Goal: Transaction & Acquisition: Book appointment/travel/reservation

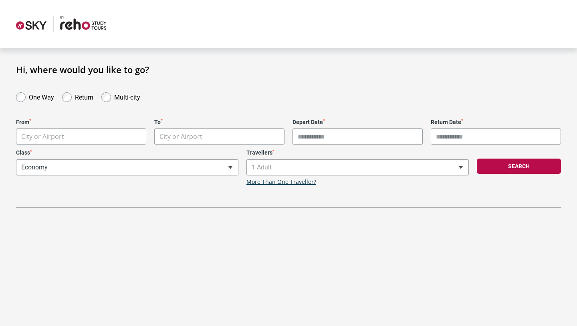
click at [33, 97] on label "One Way" at bounding box center [41, 96] width 25 height 10
click at [78, 133] on body "**********" at bounding box center [288, 163] width 577 height 326
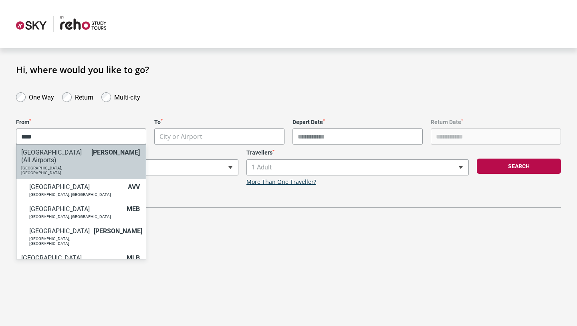
type input "****"
select select "MELC"
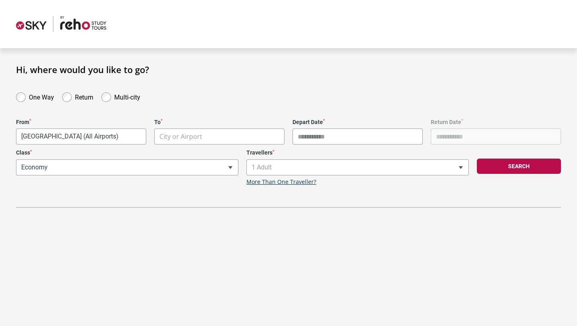
click at [200, 134] on body "**********" at bounding box center [288, 163] width 577 height 326
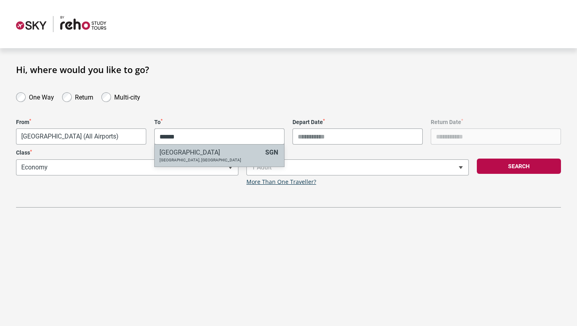
type input "******"
select select "SGNA"
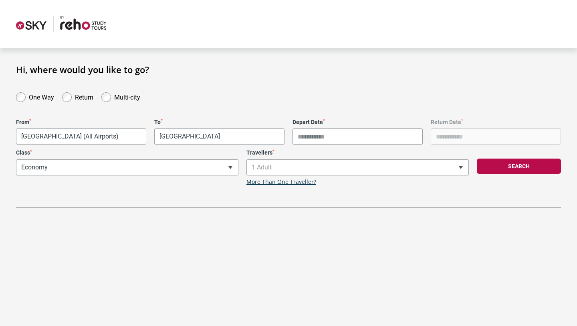
click at [332, 134] on input "Depart Date *" at bounding box center [358, 136] width 130 height 16
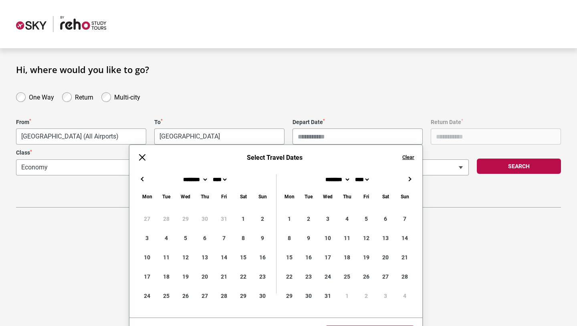
click at [410, 175] on button "→" at bounding box center [410, 179] width 10 height 10
click at [141, 181] on button "←" at bounding box center [143, 179] width 10 height 10
type input "**********"
click at [464, 201] on div "**********" at bounding box center [288, 149] width 545 height 117
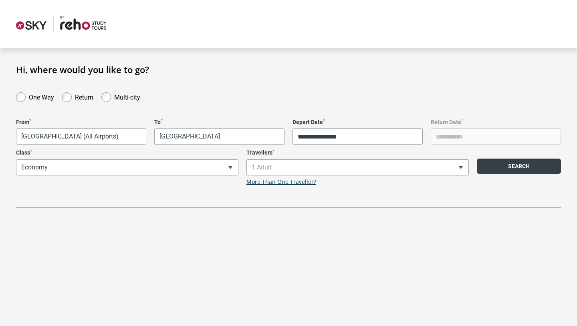
click at [520, 163] on button "Search" at bounding box center [519, 165] width 84 height 15
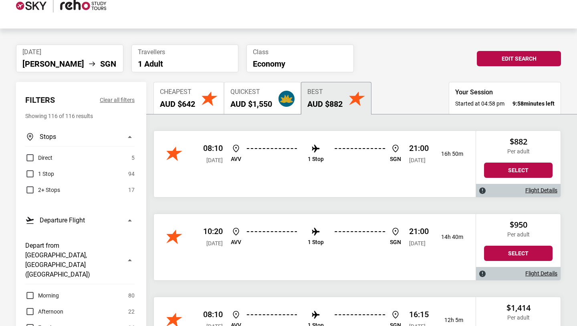
scroll to position [22, 0]
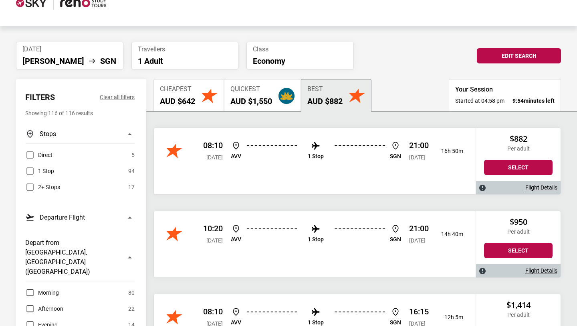
click at [194, 99] on h2 "AUD $642" at bounding box center [177, 101] width 35 height 10
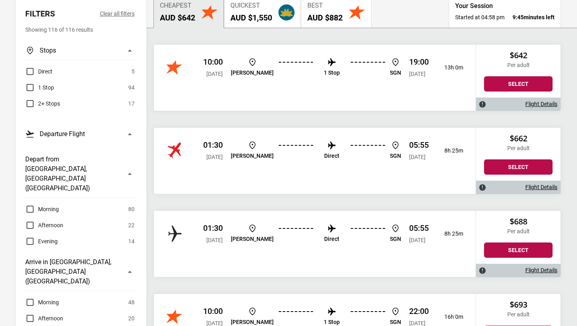
scroll to position [107, 0]
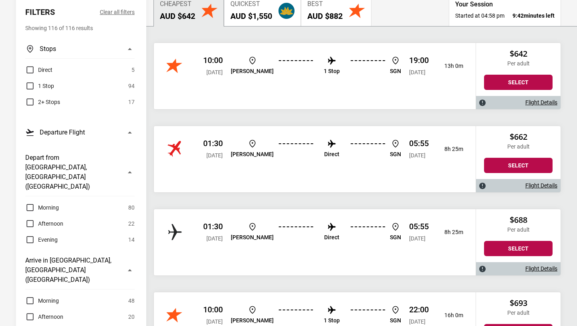
click at [327, 65] on img at bounding box center [332, 61] width 10 height 10
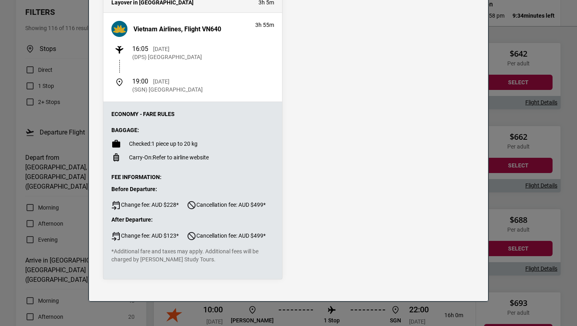
scroll to position [0, 0]
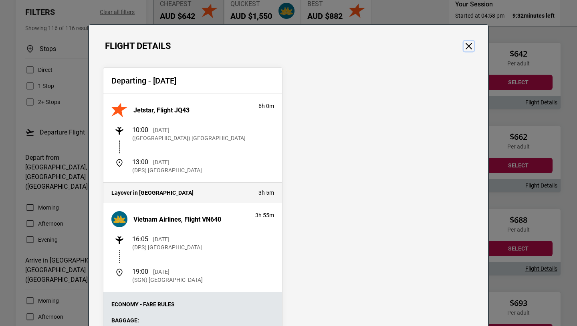
click at [470, 42] on button "Close" at bounding box center [469, 46] width 10 height 10
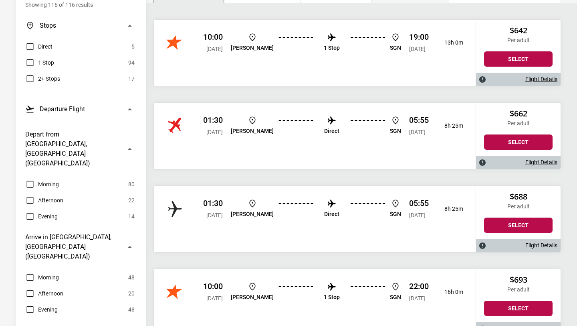
scroll to position [130, 0]
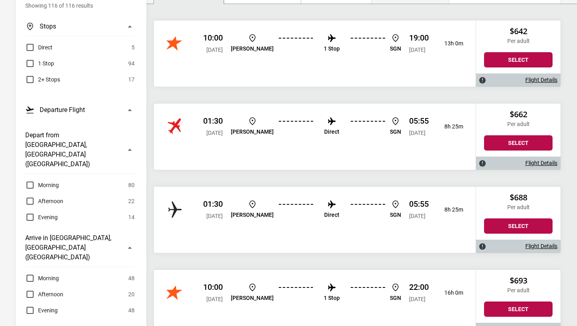
click at [534, 243] on link "Flight Details" at bounding box center [542, 246] width 32 height 7
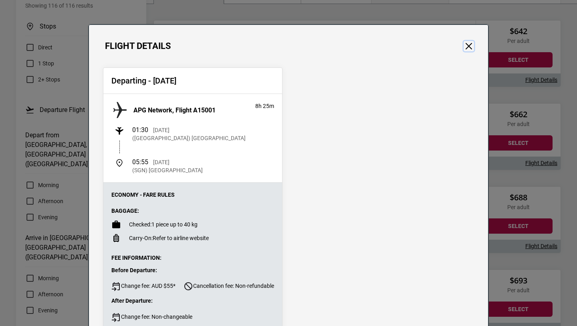
click at [464, 46] on button "Close" at bounding box center [469, 46] width 10 height 10
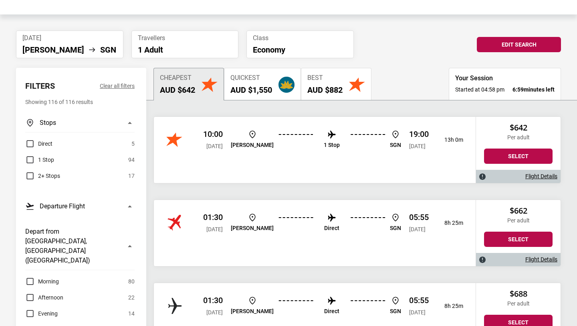
scroll to position [43, 0]
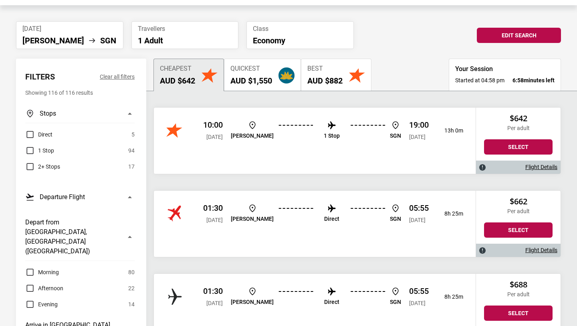
click at [44, 149] on span "1 Stop" at bounding box center [46, 151] width 16 height 10
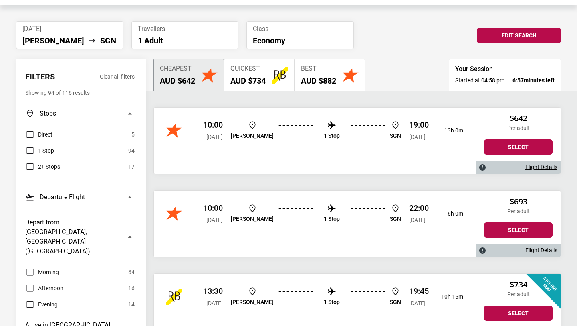
click at [44, 149] on span "1 Stop" at bounding box center [46, 151] width 16 height 10
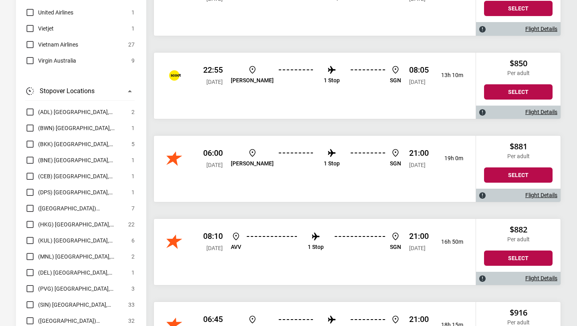
scroll to position [851, 0]
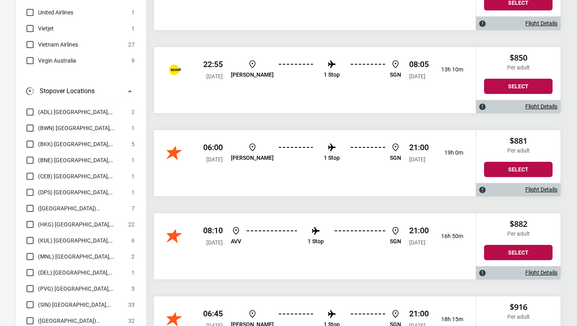
click at [77, 299] on span "(SIN) [GEOGRAPHIC_DATA], [GEOGRAPHIC_DATA]" at bounding box center [81, 304] width 86 height 10
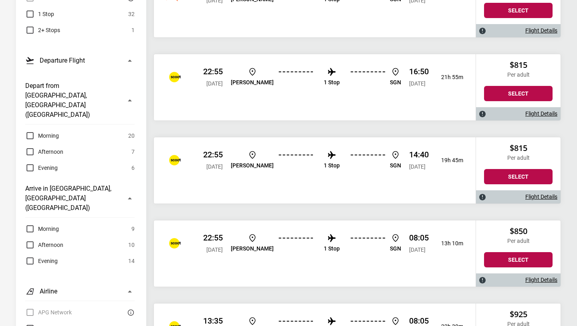
scroll to position [180, 0]
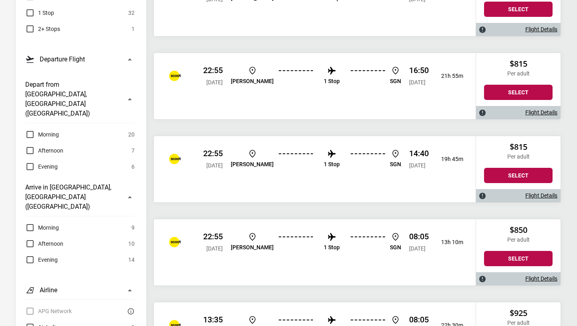
click at [547, 113] on link "Flight Details" at bounding box center [542, 112] width 32 height 7
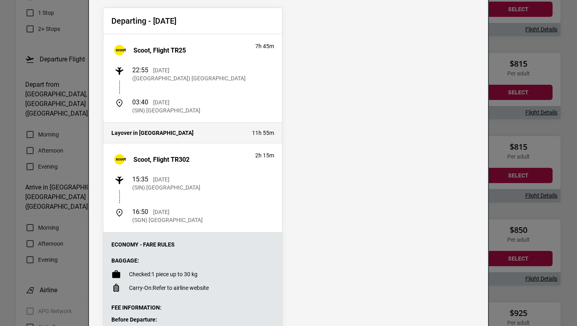
scroll to position [0, 0]
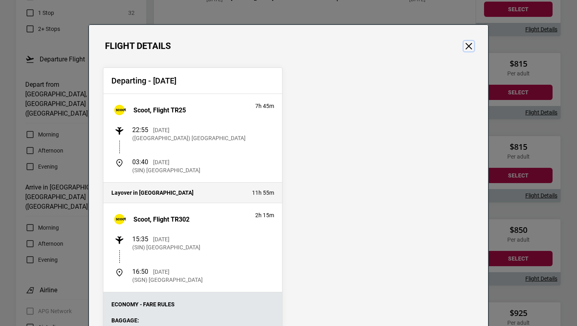
click at [467, 51] on button "Close" at bounding box center [469, 46] width 10 height 10
